Goal: Task Accomplishment & Management: Manage account settings

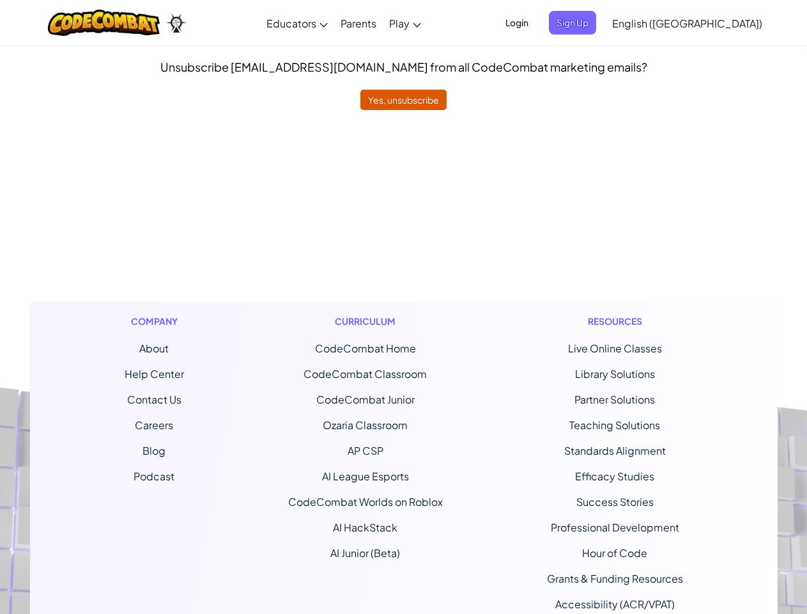
click at [403, 307] on div "Curriculum CodeCombat Home CodeCombat Classroom CodeCombat Junior Ozaria Classr…" at bounding box center [366, 475] width 174 height 346
click at [536, 22] on span "Login" at bounding box center [517, 23] width 38 height 24
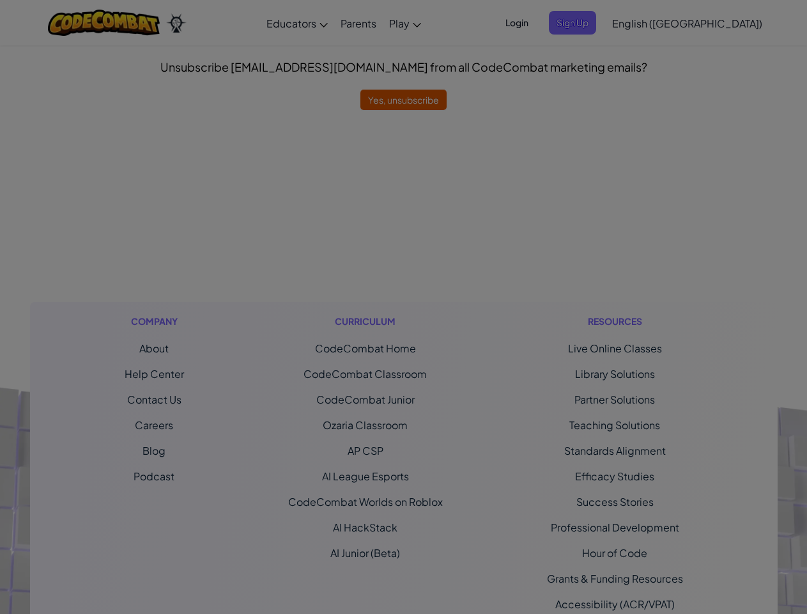
click at [594, 22] on div "Sign Into [DOMAIN_NAME] ClassLink or Unknown Error Email or Username : Password…" at bounding box center [403, 307] width 807 height 614
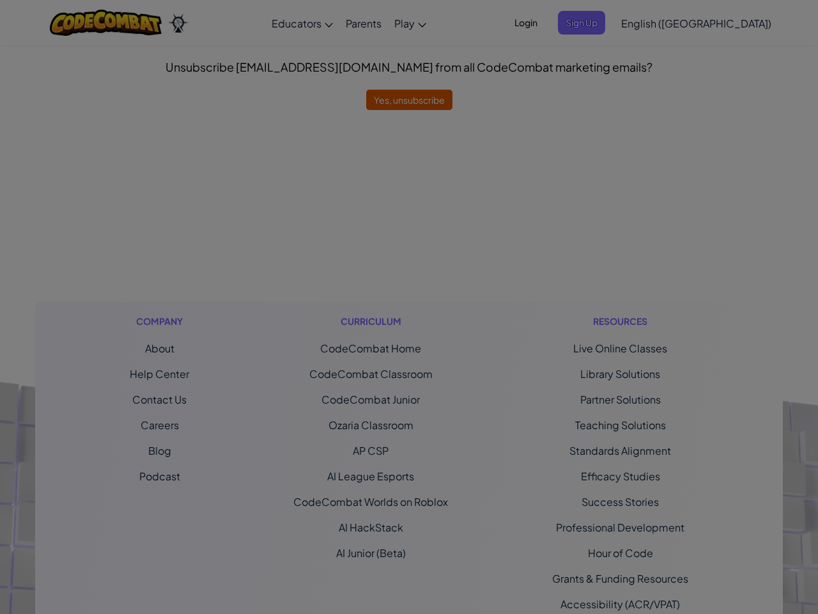
click at [651, 22] on div at bounding box center [409, 307] width 818 height 614
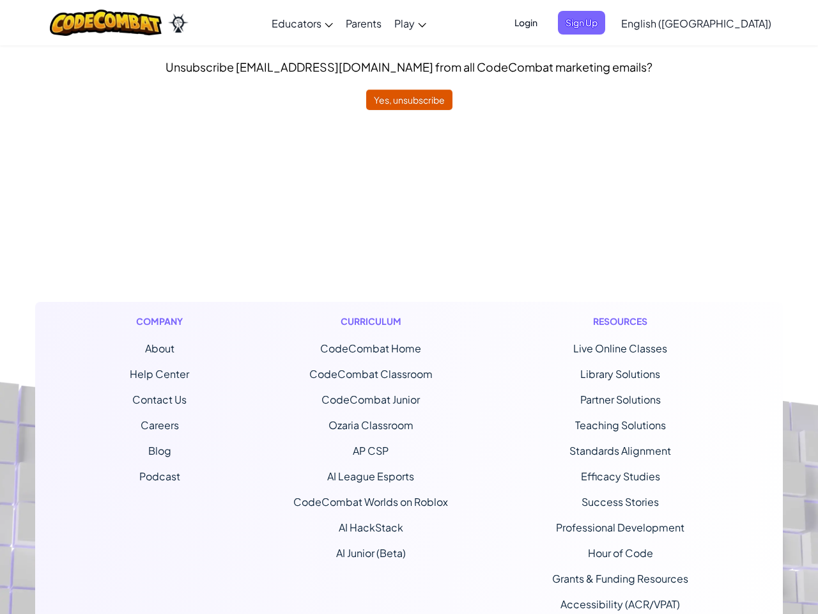
click at [605, 22] on span "Sign Up" at bounding box center [581, 23] width 47 height 24
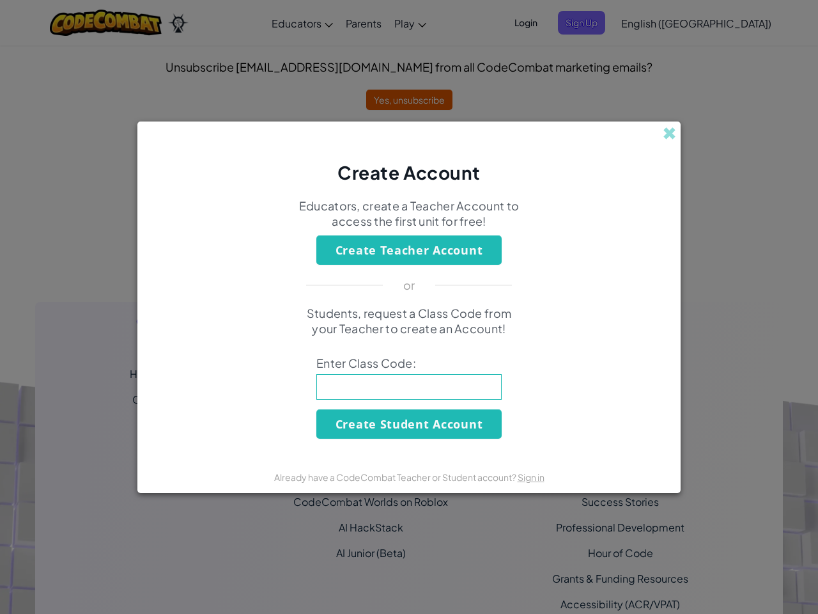
click at [719, 23] on div "Create Account Educators, create a Teacher Account to access the first unit for…" at bounding box center [409, 307] width 818 height 614
click at [403, 362] on span "Enter Class Code:" at bounding box center [408, 362] width 185 height 15
